Goal: Task Accomplishment & Management: Manage account settings

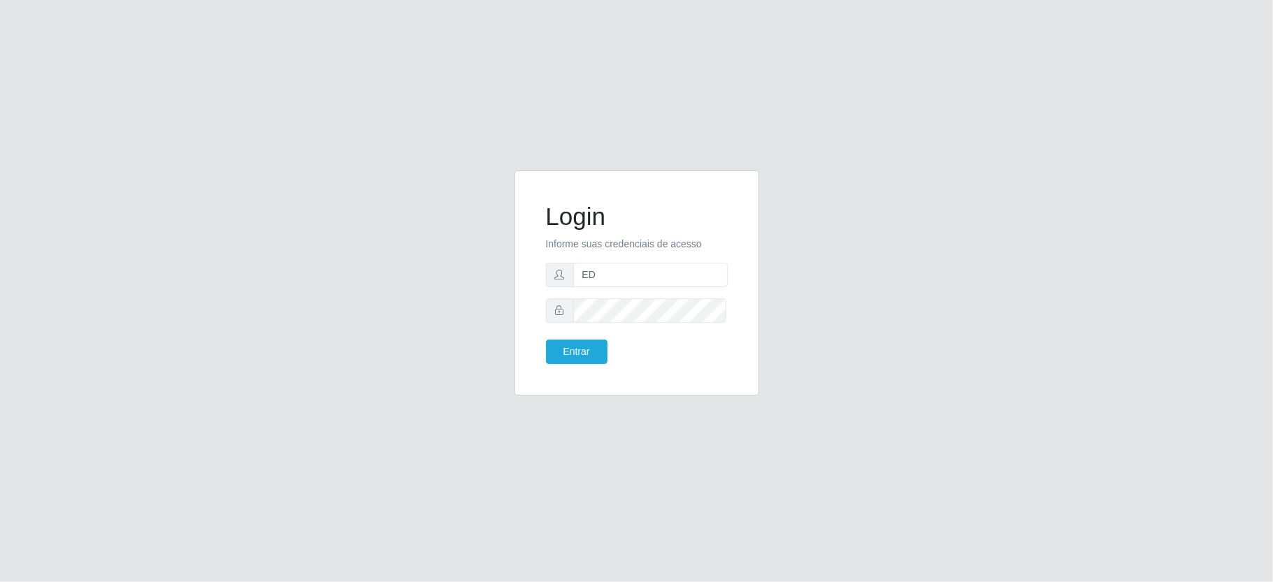
type input "ediane@ideal"
click at [546, 340] on button "Entrar" at bounding box center [577, 352] width 62 height 24
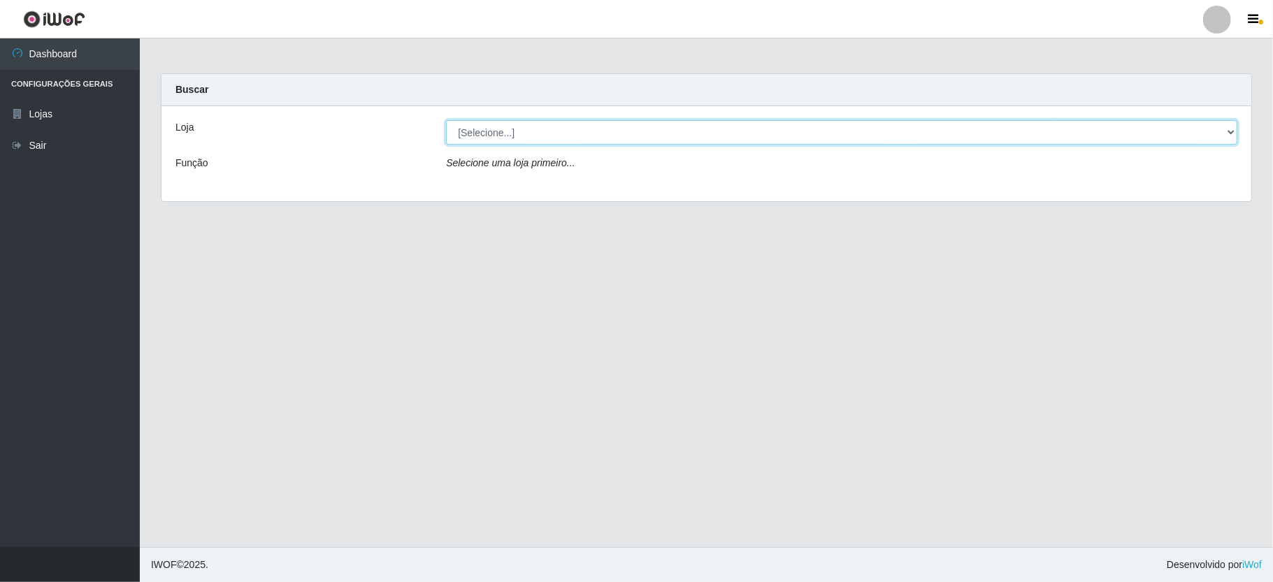
click at [516, 122] on select "[Selecione...] Ideal - Conceição" at bounding box center [842, 132] width 792 height 24
select select "231"
click at [446, 120] on select "[Selecione...] Ideal - Conceição" at bounding box center [842, 132] width 792 height 24
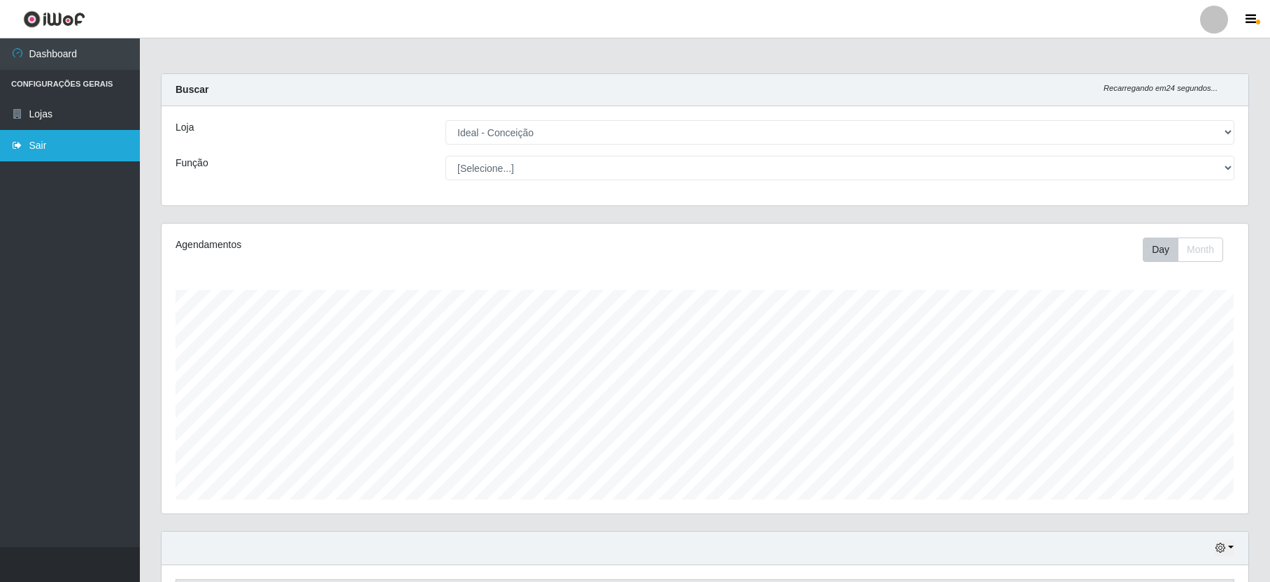
click at [34, 146] on link "Sair" at bounding box center [70, 145] width 140 height 31
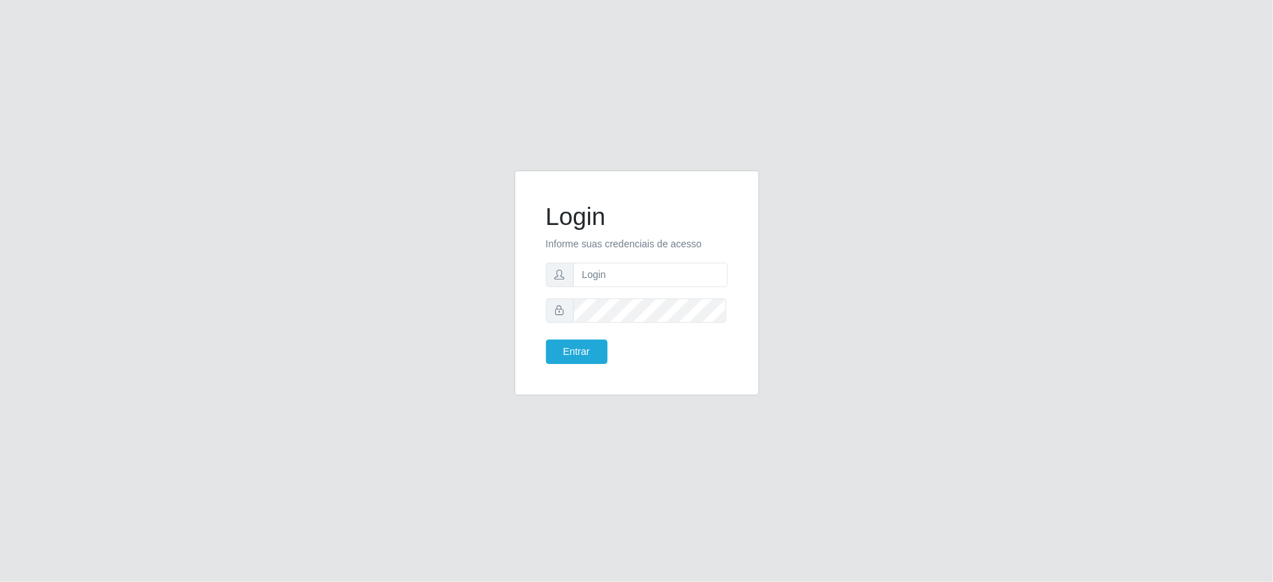
click at [438, 443] on div "Login Informe suas credenciais de acesso Entrar" at bounding box center [636, 291] width 1273 height 582
